Goal: Task Accomplishment & Management: Manage account settings

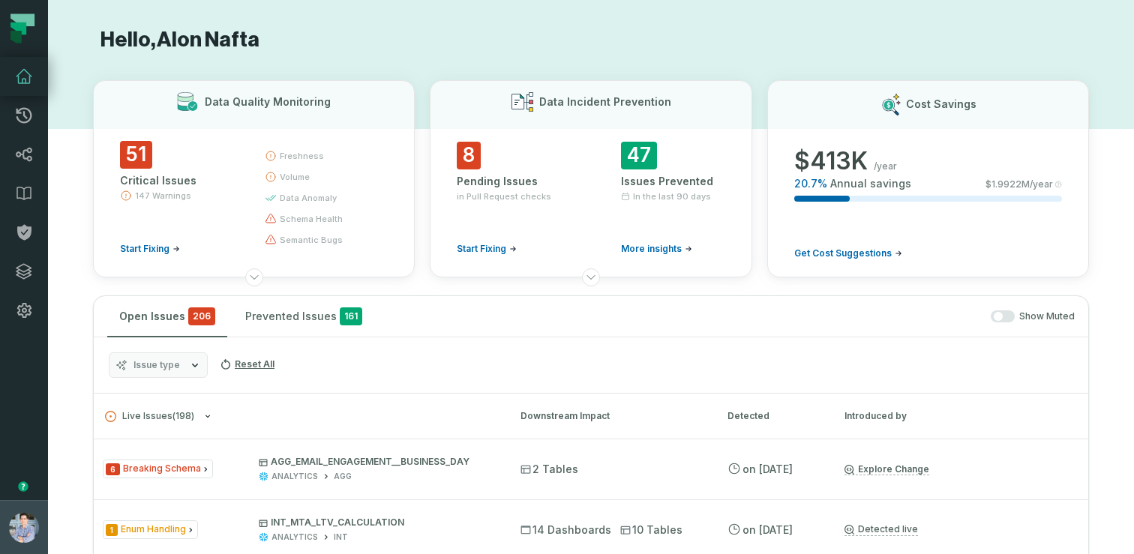
scroll to position [633, 0]
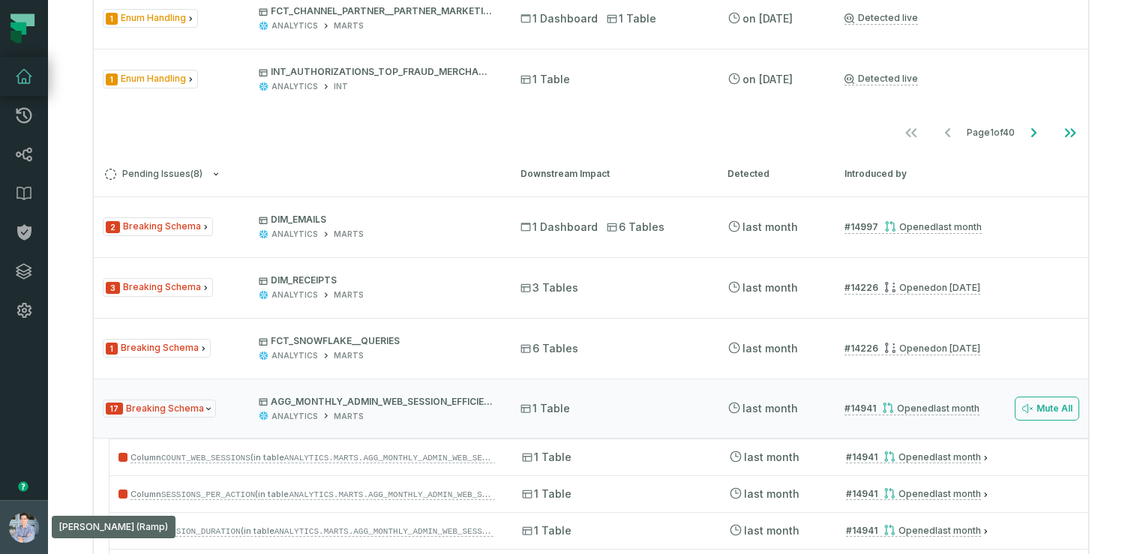
click at [13, 508] on button "Alon Nafta (Ramp) alon@foundational.io" at bounding box center [24, 527] width 48 height 54
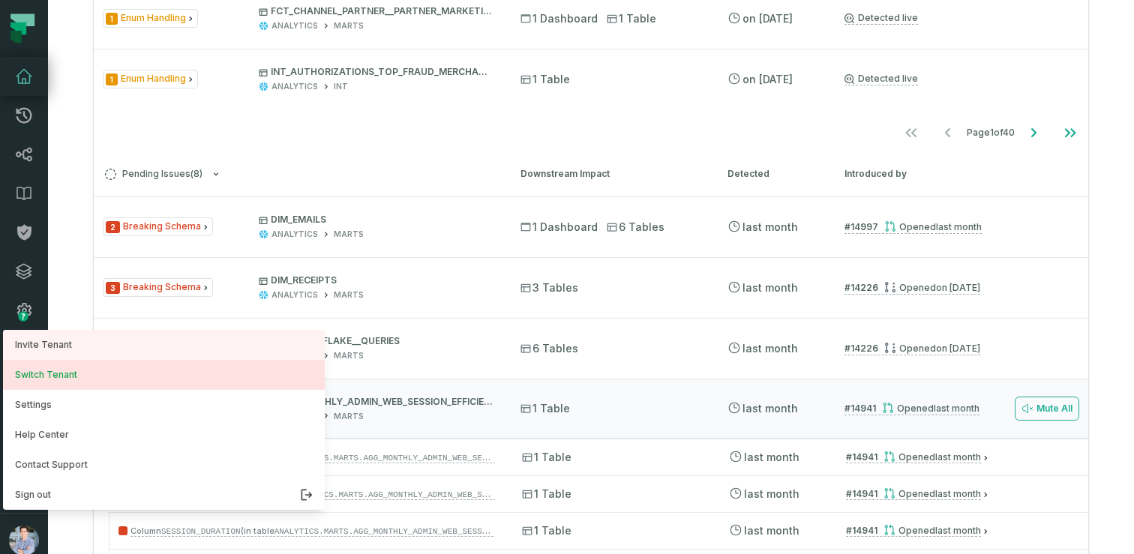
click at [55, 376] on button "Switch Tenant" at bounding box center [164, 375] width 322 height 30
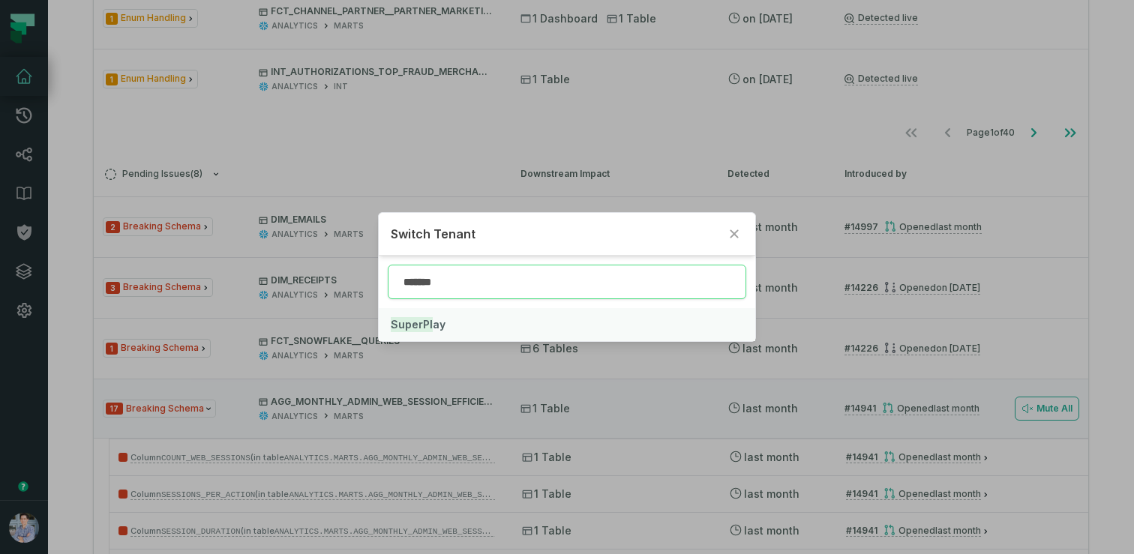
type input "*******"
click at [424, 325] on mark "SuperPl" at bounding box center [412, 324] width 42 height 15
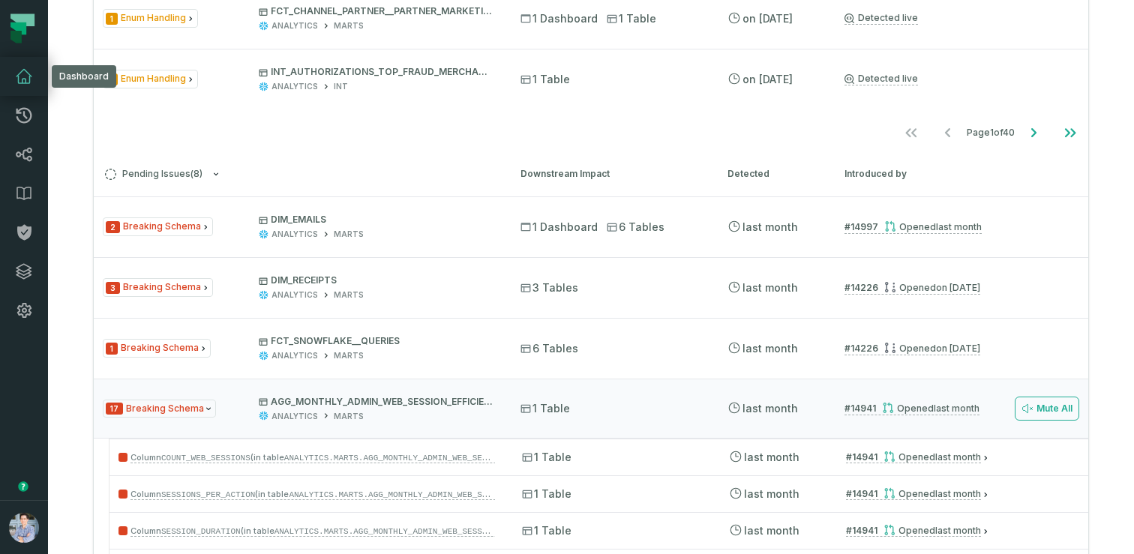
click at [27, 76] on icon at bounding box center [24, 76] width 18 height 18
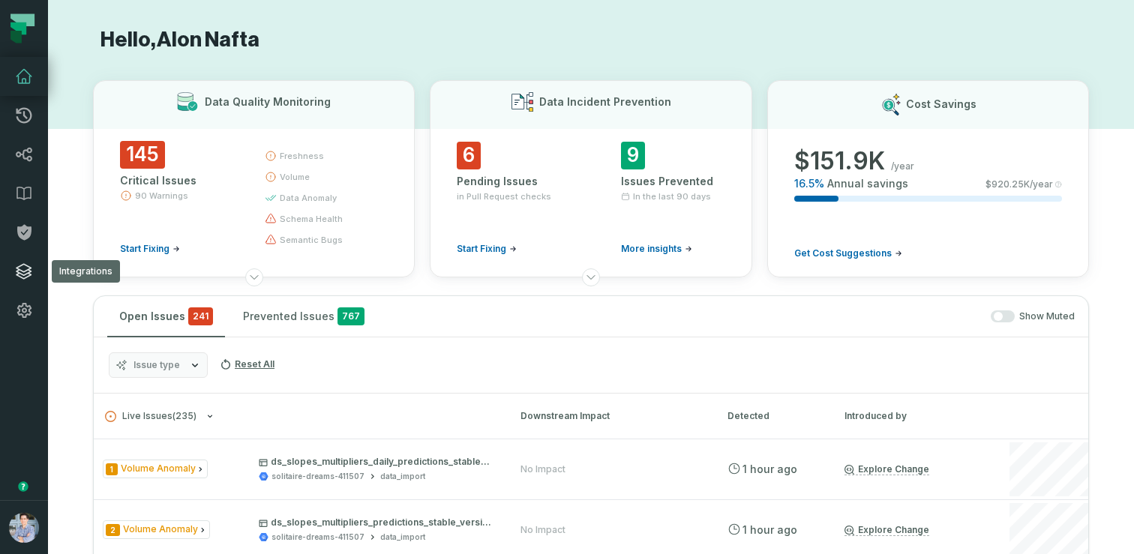
click at [24, 285] on link "Integrations" at bounding box center [24, 271] width 48 height 39
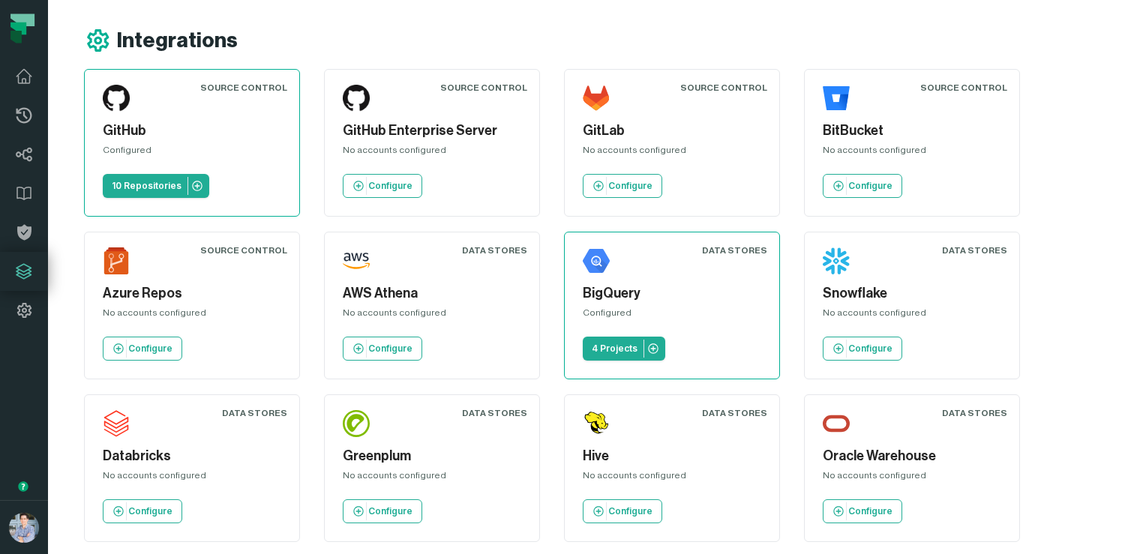
click at [155, 181] on p "10 Repositories" at bounding box center [147, 186] width 70 height 12
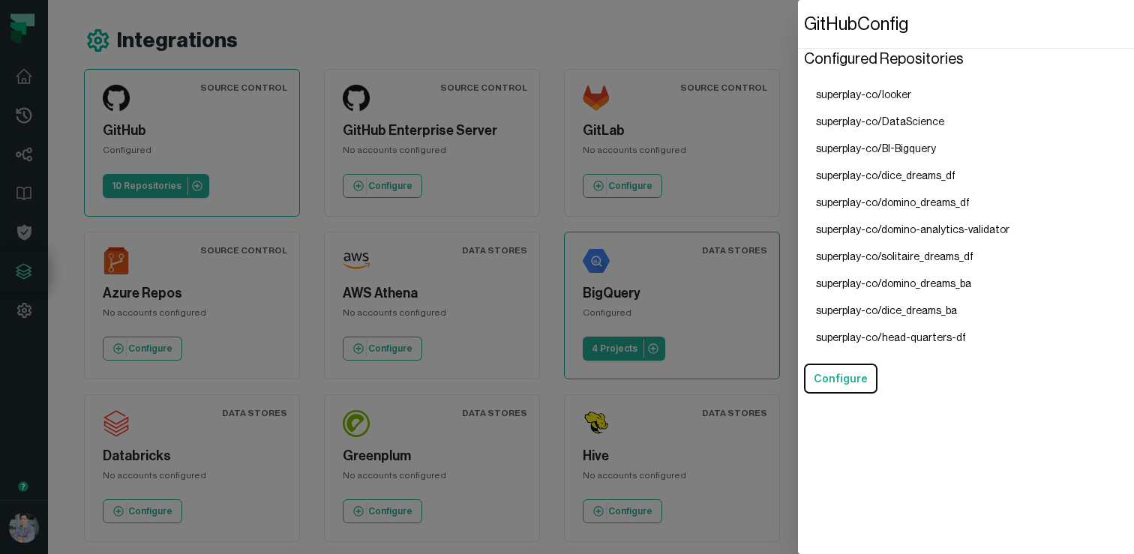
click at [898, 209] on li "superplay-co/domino_dreams_df" at bounding box center [912, 203] width 217 height 27
click at [895, 188] on li "superplay-co/dice_dreams_df" at bounding box center [912, 176] width 217 height 27
click at [886, 209] on li "superplay-co/domino_dreams_df" at bounding box center [912, 203] width 217 height 27
click at [885, 205] on li "superplay-co/domino_dreams_df" at bounding box center [912, 203] width 217 height 27
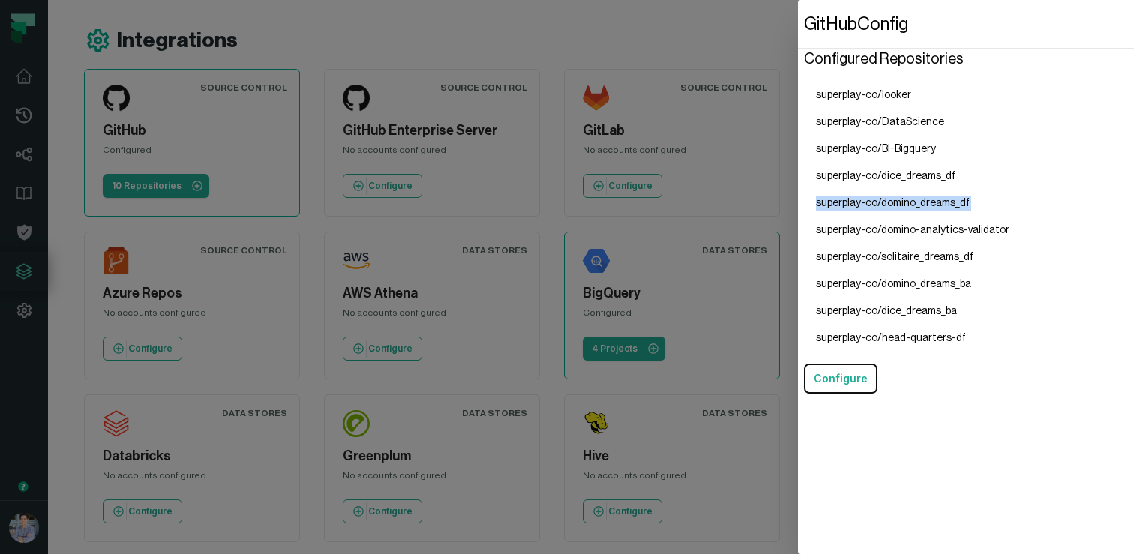
click at [885, 205] on li "superplay-co/domino_dreams_df" at bounding box center [912, 203] width 217 height 27
click at [894, 204] on li "superplay-co/domino_dreams_df" at bounding box center [912, 203] width 217 height 27
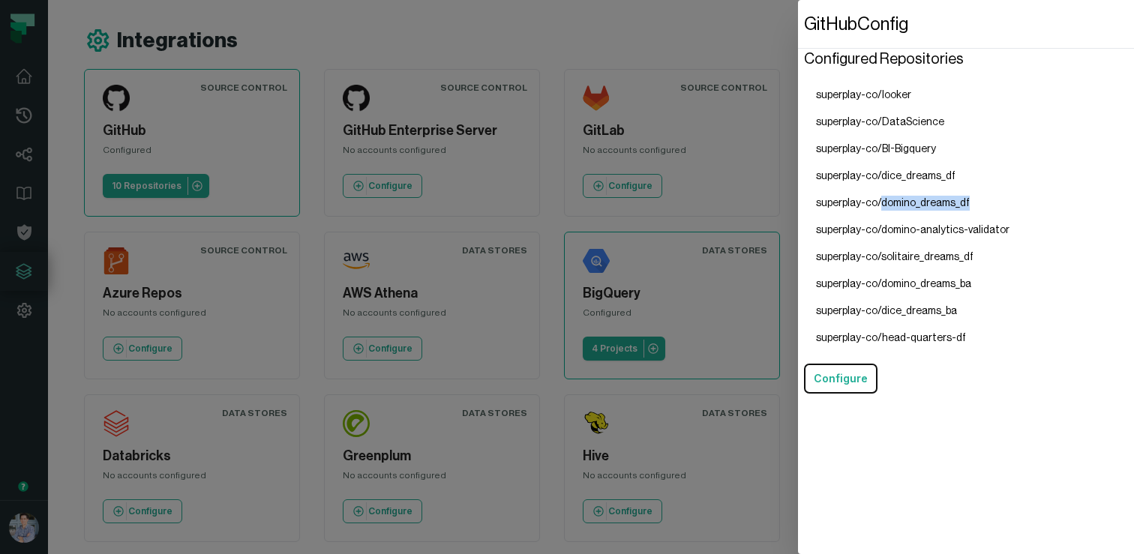
click at [894, 204] on li "superplay-co/domino_dreams_df" at bounding box center [912, 203] width 217 height 27
click at [798, 252] on dialog "GitHub Config Configured Repositories superplay-co/looker superplay-co/DataScie…" at bounding box center [966, 277] width 336 height 554
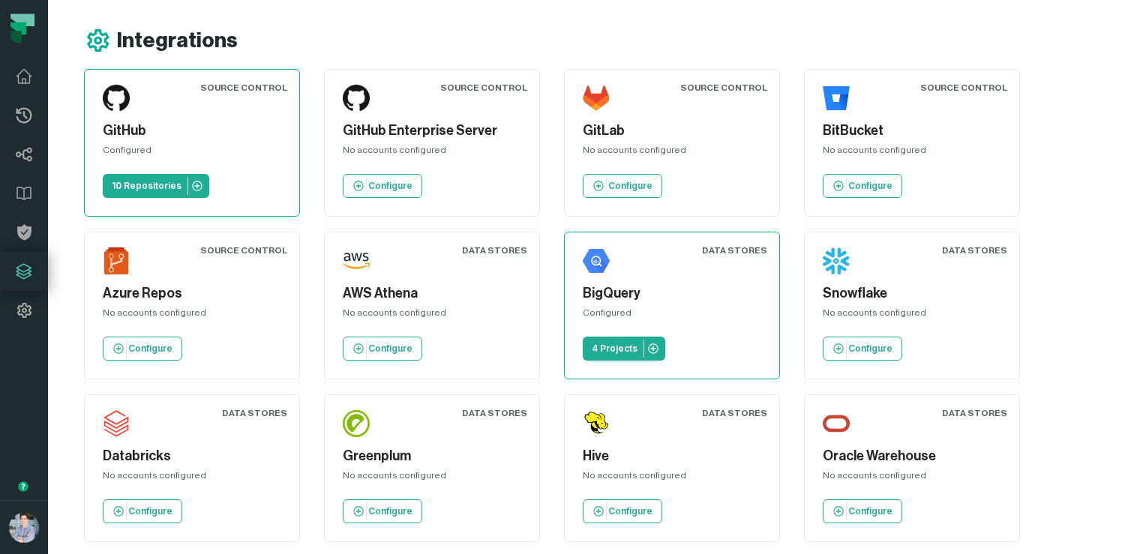
click at [616, 32] on div "Integrations" at bounding box center [609, 40] width 1050 height 27
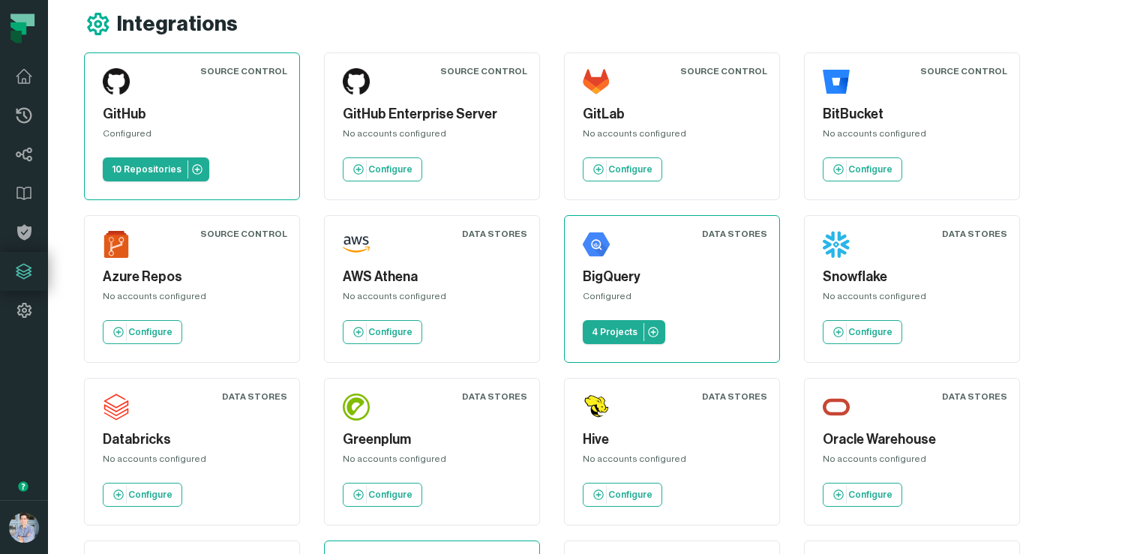
scroll to position [14, 0]
